Goal: Navigation & Orientation: Find specific page/section

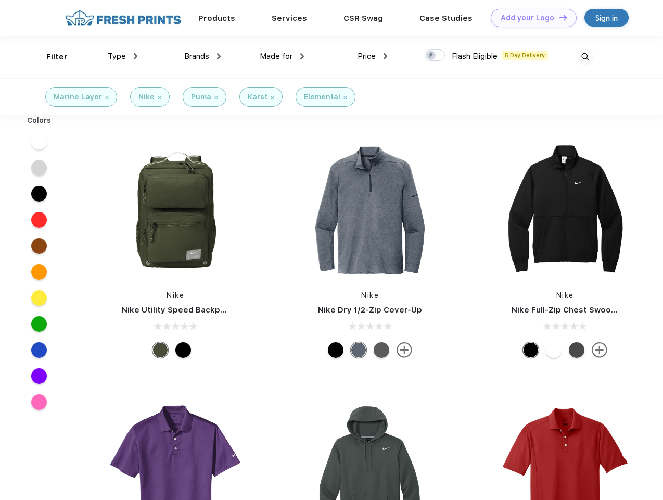
click at [530, 18] on link "Add your Logo Design Tool" at bounding box center [534, 18] width 86 height 18
click at [0, 0] on div "Design Tool" at bounding box center [0, 0] width 0 height 0
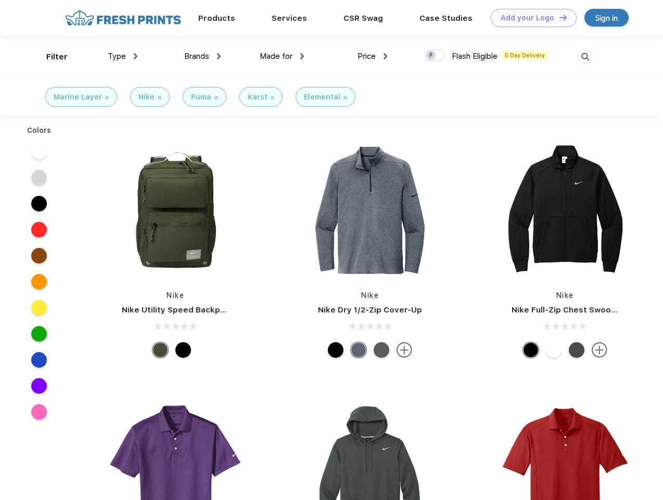
click at [559, 17] on link "Add your Logo Design Tool" at bounding box center [534, 18] width 86 height 18
click at [50, 57] on div "Filter" at bounding box center [56, 57] width 21 height 12
click at [123, 56] on span "Type" at bounding box center [117, 56] width 18 height 9
click at [202, 56] on span "Brands" at bounding box center [196, 56] width 25 height 9
click at [282, 56] on span "Made for" at bounding box center [276, 56] width 33 height 9
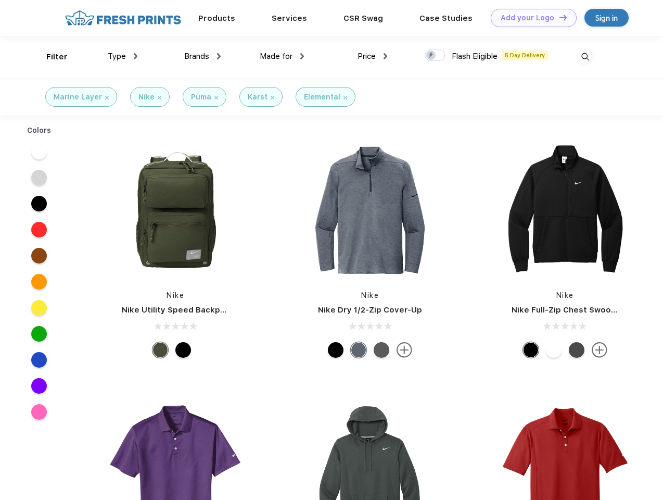
click at [373, 56] on span "Price" at bounding box center [367, 56] width 18 height 9
click at [435, 56] on div at bounding box center [435, 54] width 20 height 11
click at [432, 56] on input "checkbox" at bounding box center [428, 52] width 7 height 7
click at [585, 57] on img at bounding box center [585, 56] width 17 height 17
